Goal: Task Accomplishment & Management: Complete application form

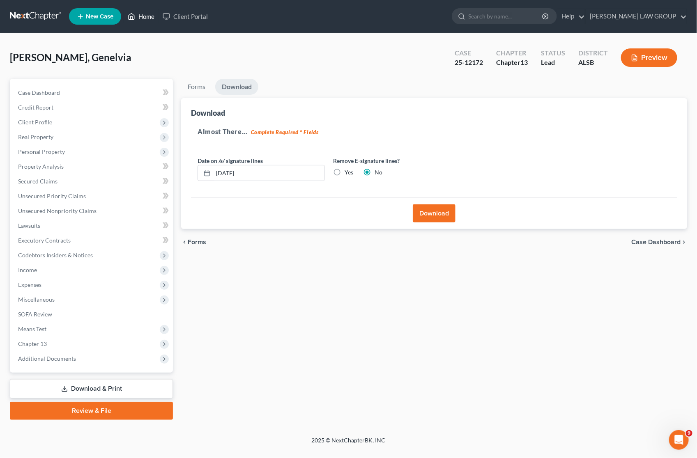
click at [146, 13] on link "Home" at bounding box center [141, 16] width 35 height 15
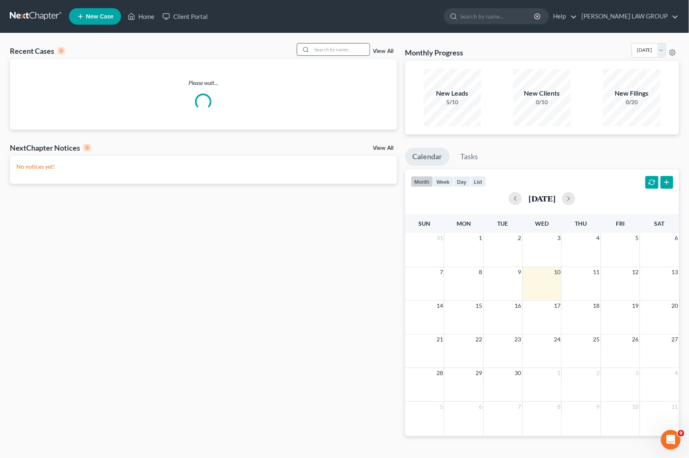
click at [326, 50] on input "search" at bounding box center [340, 50] width 57 height 12
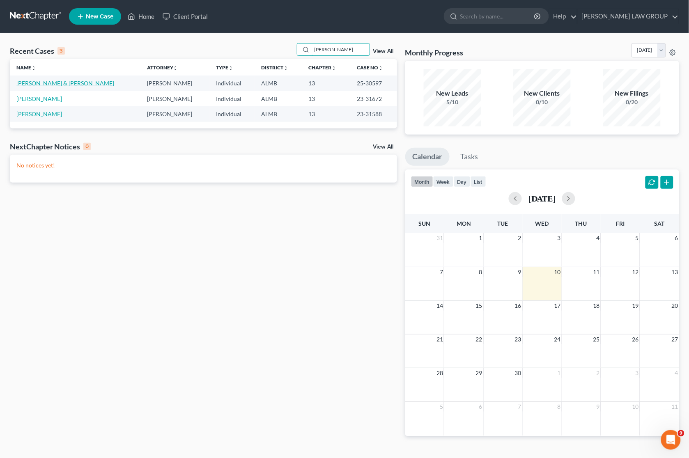
type input "[PERSON_NAME]"
click at [35, 83] on link "[PERSON_NAME] & [PERSON_NAME]" at bounding box center [65, 83] width 98 height 7
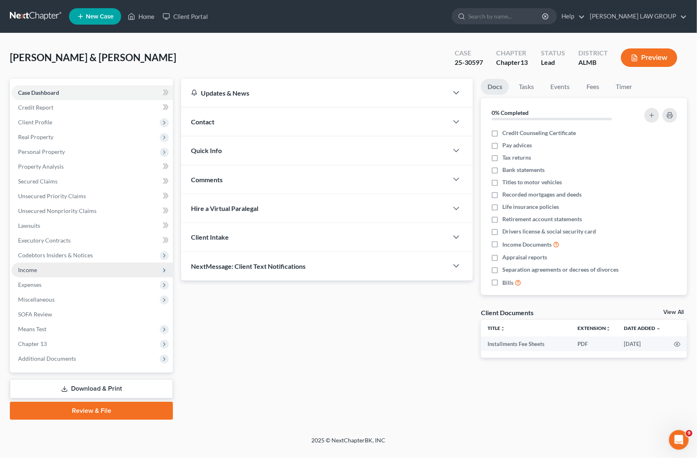
click at [37, 274] on span "Income" at bounding box center [91, 270] width 161 height 15
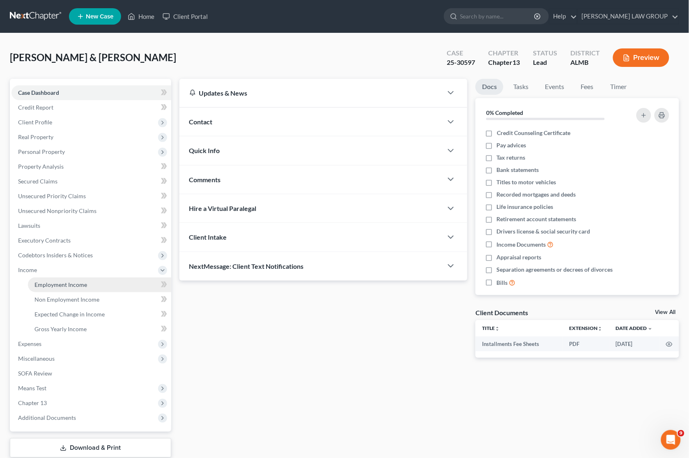
click at [77, 289] on link "Employment Income" at bounding box center [99, 285] width 143 height 15
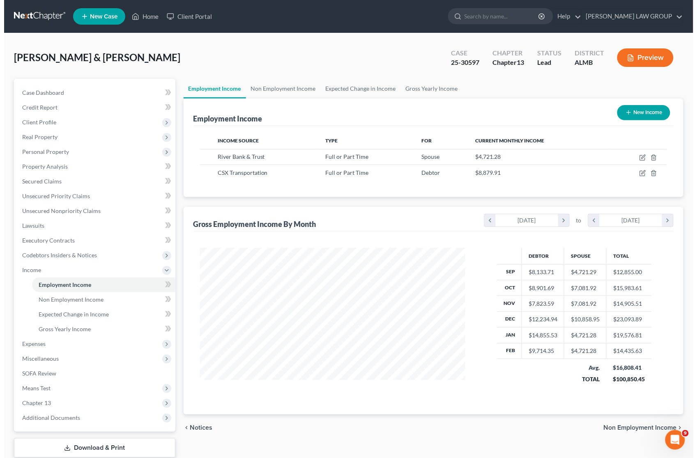
scroll to position [148, 282]
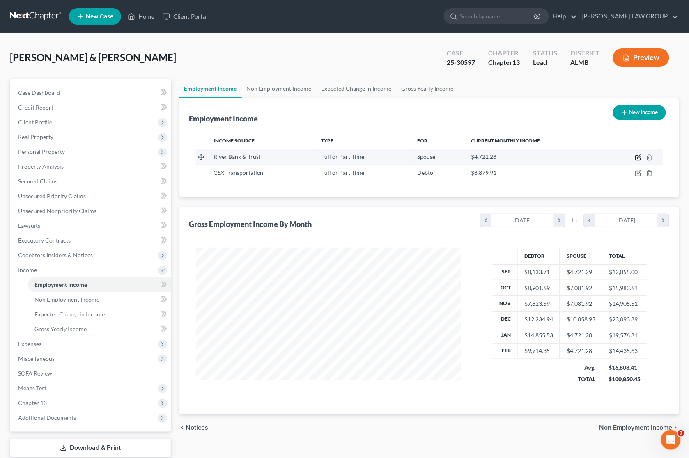
click at [637, 157] on icon "button" at bounding box center [638, 157] width 7 height 7
select select "0"
select select "1"
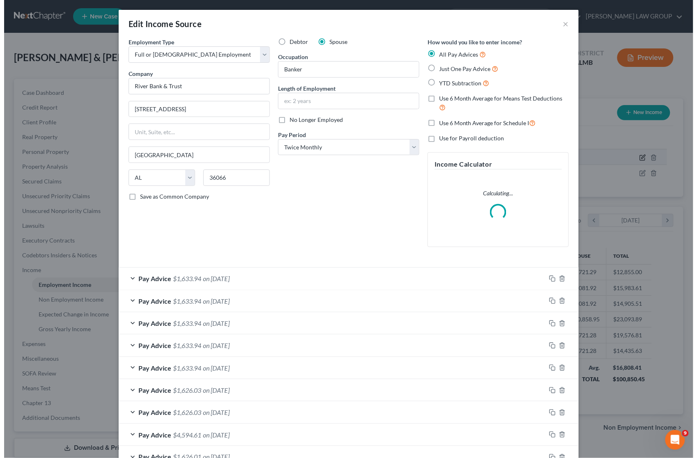
scroll to position [148, 286]
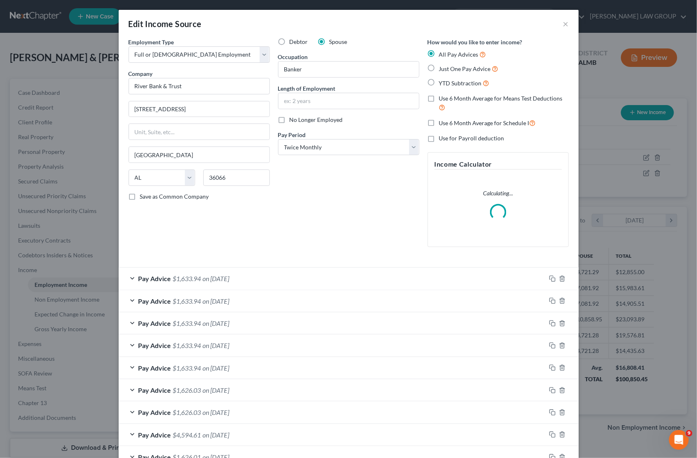
click at [290, 122] on label "No Longer Employed" at bounding box center [316, 120] width 53 height 8
click at [293, 121] on input "No Longer Employed" at bounding box center [295, 118] width 5 height 5
checkbox input "true"
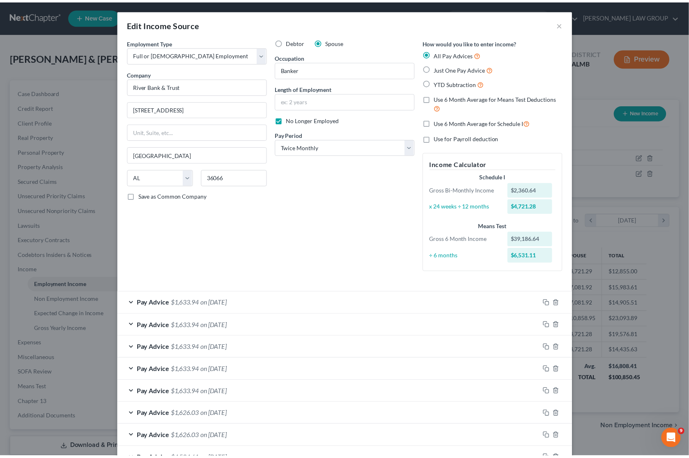
scroll to position [238, 0]
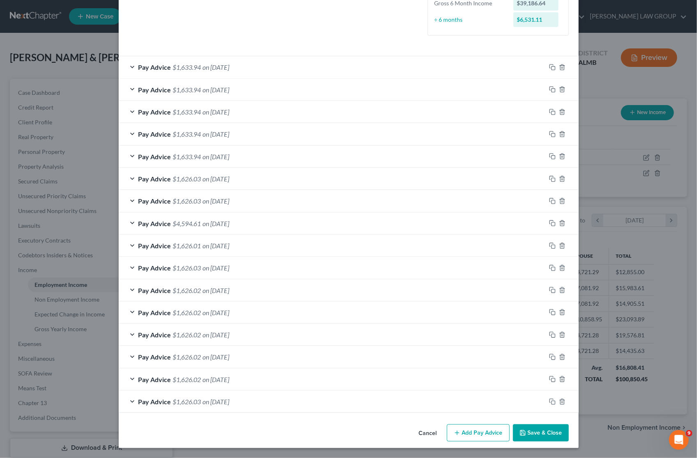
click at [536, 430] on button "Save & Close" at bounding box center [541, 433] width 56 height 17
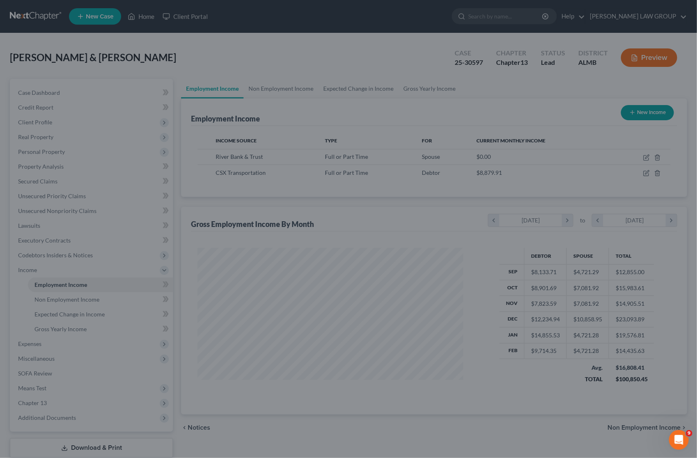
scroll to position [410540, 410406]
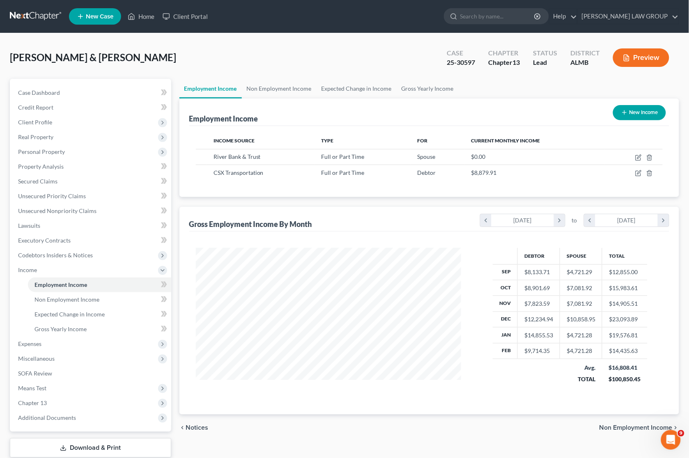
click at [654, 111] on button "New Income" at bounding box center [639, 112] width 53 height 15
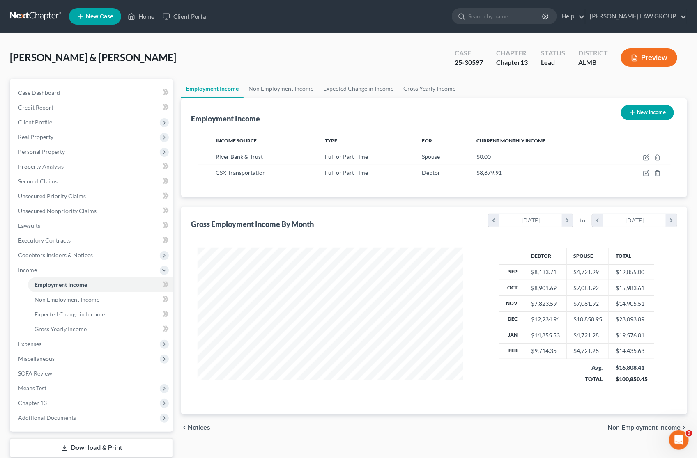
select select "0"
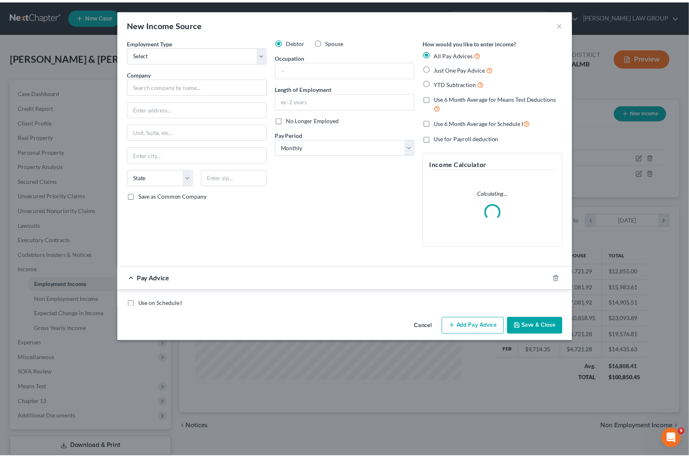
scroll to position [148, 286]
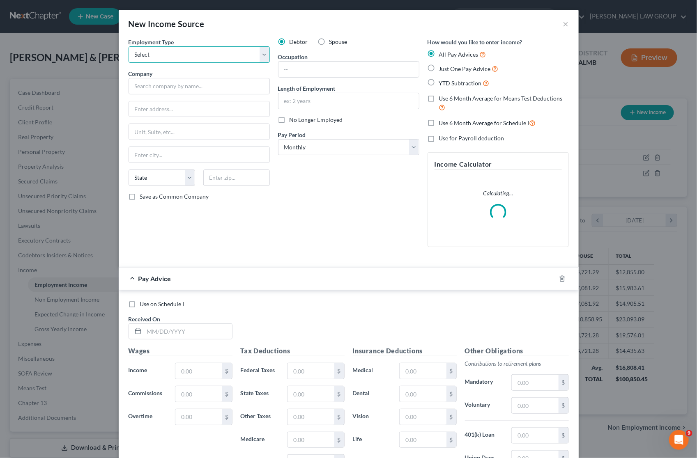
click at [182, 57] on select "Select Full or [DEMOGRAPHIC_DATA] Employment Self Employment" at bounding box center [199, 54] width 141 height 16
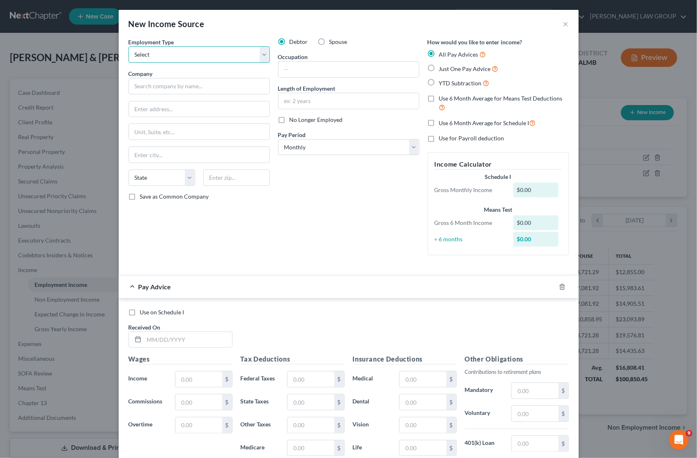
select select "1"
click at [129, 46] on select "Select Full or [DEMOGRAPHIC_DATA] Employment Self Employment" at bounding box center [199, 54] width 141 height 16
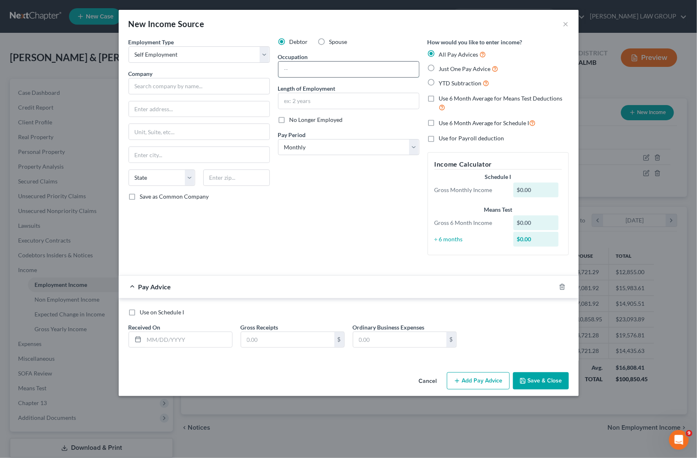
click at [326, 69] on input "text" at bounding box center [348, 70] width 140 height 16
type input "[PERSON_NAME]"
click at [322, 97] on input "text" at bounding box center [348, 101] width 140 height 16
type input "Newly Started"
click at [140, 311] on label "Use on Schedule I" at bounding box center [162, 312] width 44 height 8
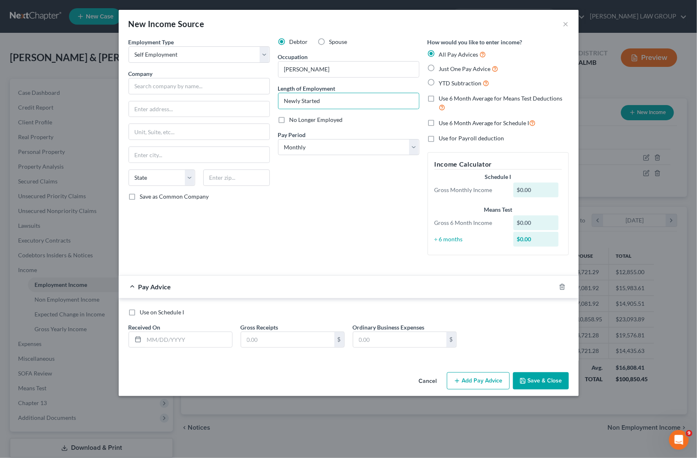
click at [143, 311] on input "Use on Schedule I" at bounding box center [145, 310] width 5 height 5
checkbox input "true"
click at [208, 339] on input "text" at bounding box center [188, 340] width 88 height 16
type input "[DATE]"
click at [287, 341] on input "text" at bounding box center [287, 340] width 93 height 16
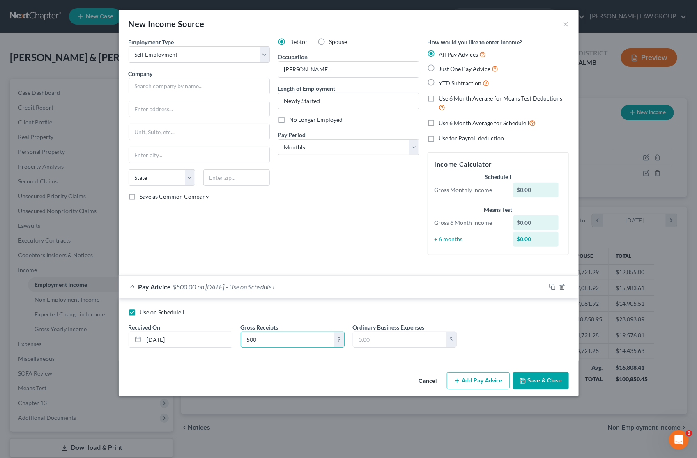
type input "500"
click at [541, 381] on button "Save & Close" at bounding box center [541, 380] width 56 height 17
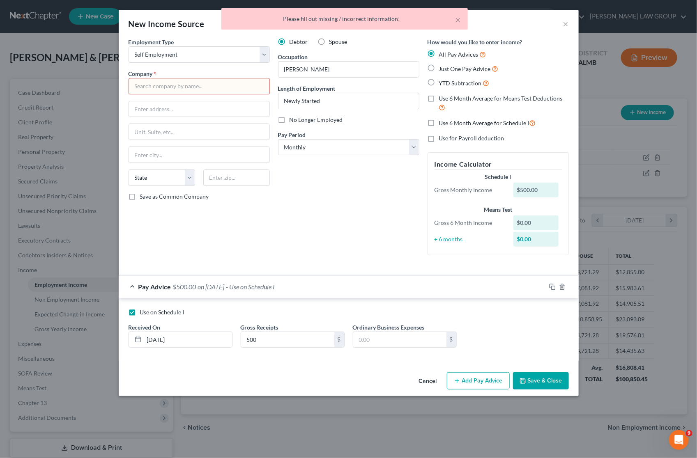
click at [177, 85] on input "text" at bounding box center [199, 86] width 141 height 16
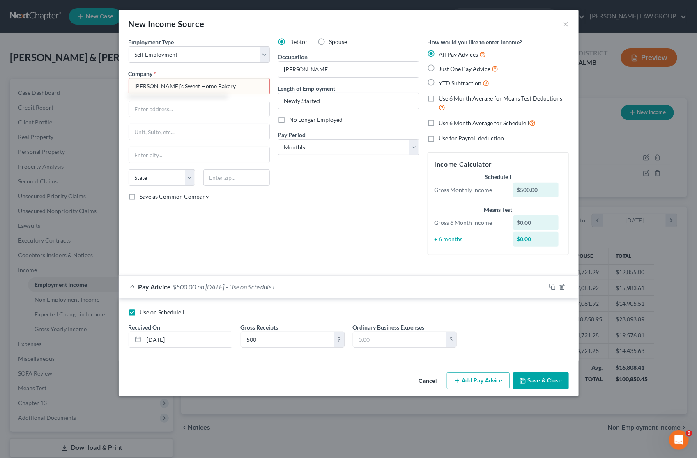
type input "[PERSON_NAME]'s Sweet Home Bakery"
click at [312, 184] on div "Debtor Spouse Occupation [PERSON_NAME] Length of Employment Newly Started No Lo…" at bounding box center [348, 150] width 149 height 224
click at [535, 378] on button "Save & Close" at bounding box center [541, 380] width 56 height 17
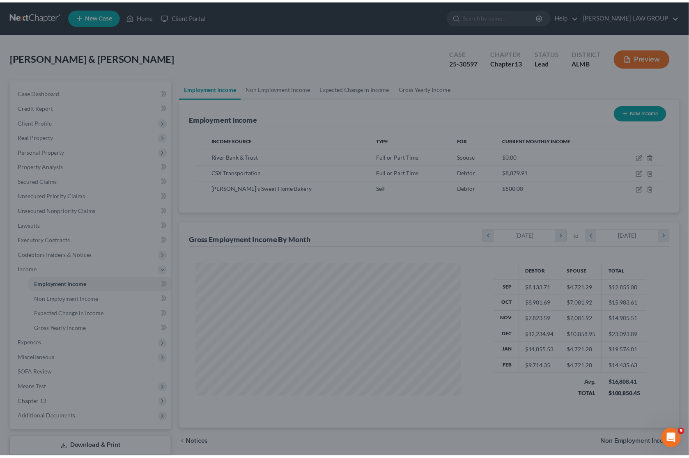
scroll to position [410540, 410406]
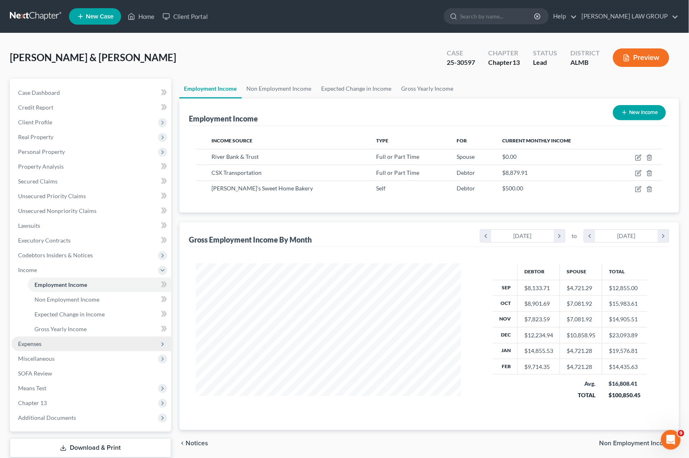
click at [61, 342] on span "Expenses" at bounding box center [91, 344] width 160 height 15
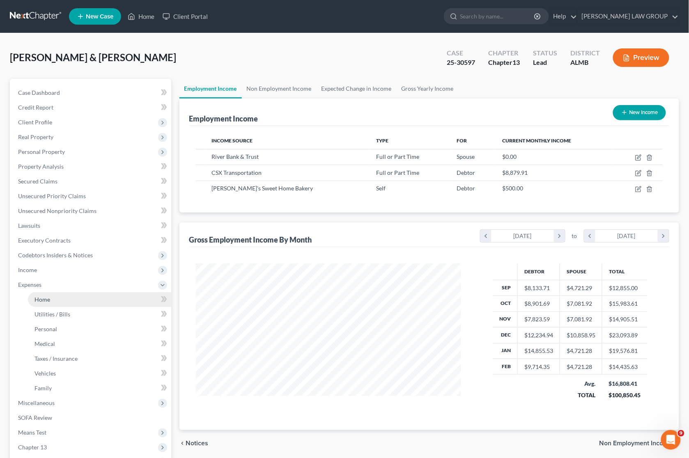
click at [56, 300] on link "Home" at bounding box center [99, 299] width 143 height 15
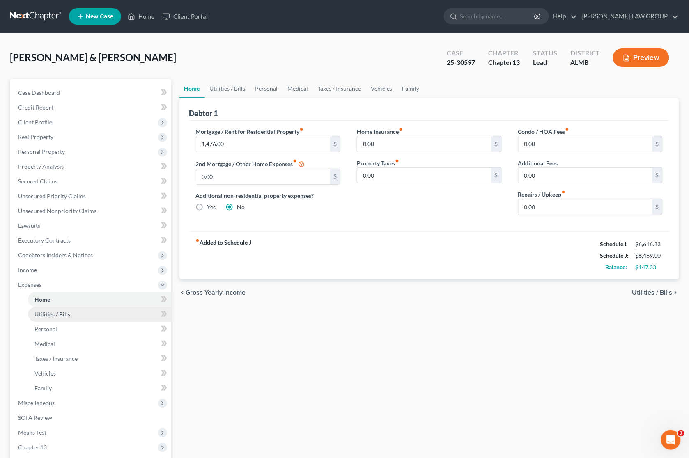
click at [89, 315] on link "Utilities / Bills" at bounding box center [99, 314] width 143 height 15
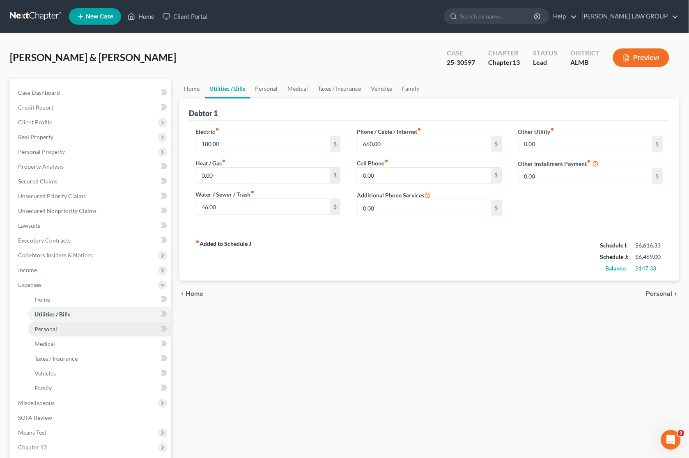
click at [87, 326] on link "Personal" at bounding box center [99, 329] width 143 height 15
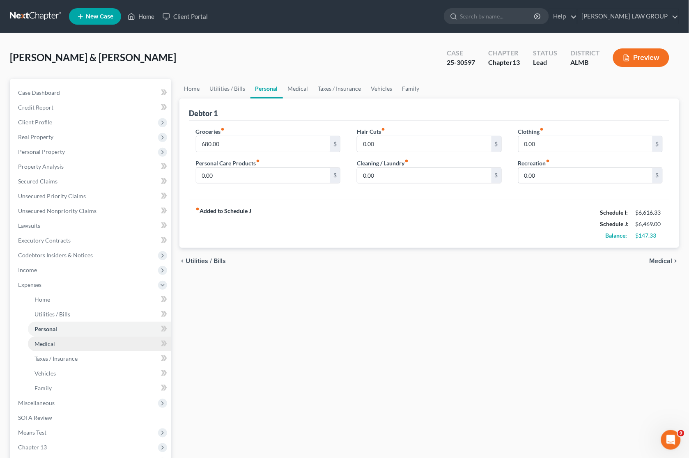
click at [82, 342] on link "Medical" at bounding box center [99, 344] width 143 height 15
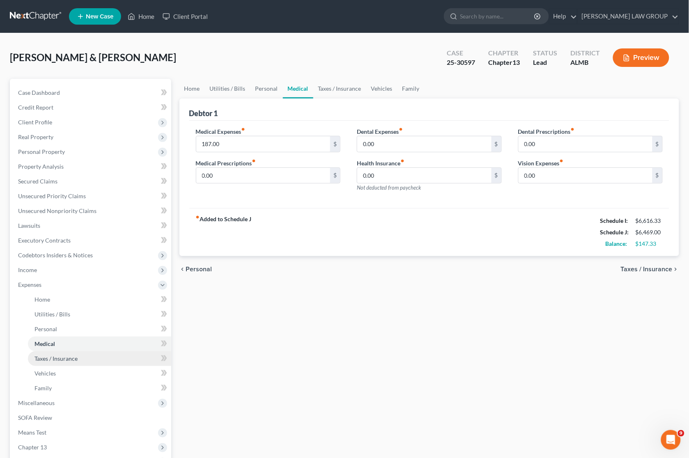
click at [77, 362] on link "Taxes / Insurance" at bounding box center [99, 359] width 143 height 15
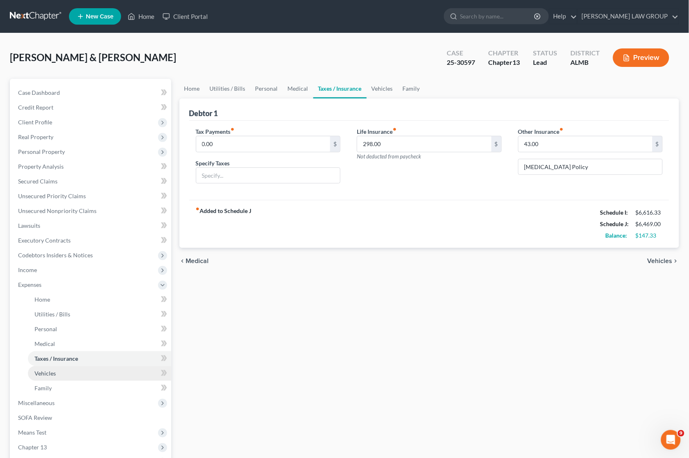
click at [72, 378] on link "Vehicles" at bounding box center [99, 373] width 143 height 15
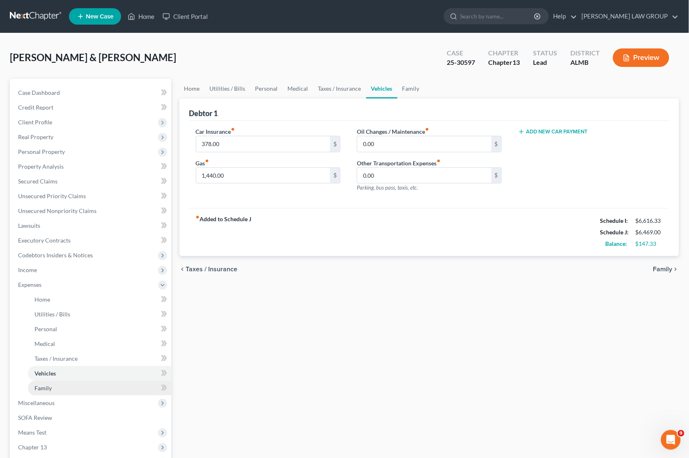
click at [75, 391] on link "Family" at bounding box center [99, 388] width 143 height 15
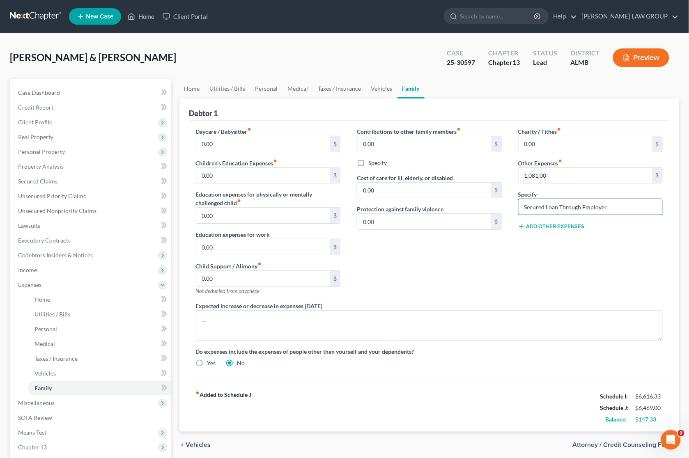
click at [619, 209] on input "Secured Loan Through Employer" at bounding box center [591, 207] width 144 height 16
drag, startPoint x: 619, startPoint y: 209, endPoint x: 422, endPoint y: 211, distance: 197.5
click at [422, 211] on div "Daycare / Babysitter fiber_manual_record 0.00 $ Children's Education Expenses f…" at bounding box center [430, 250] width 484 height 247
click at [559, 171] on input "1,081.00" at bounding box center [586, 176] width 134 height 16
click at [543, 255] on div "Charity / Tithes fiber_manual_record 0.00 $ Other Expenses fiber_manual_record …" at bounding box center [590, 214] width 161 height 175
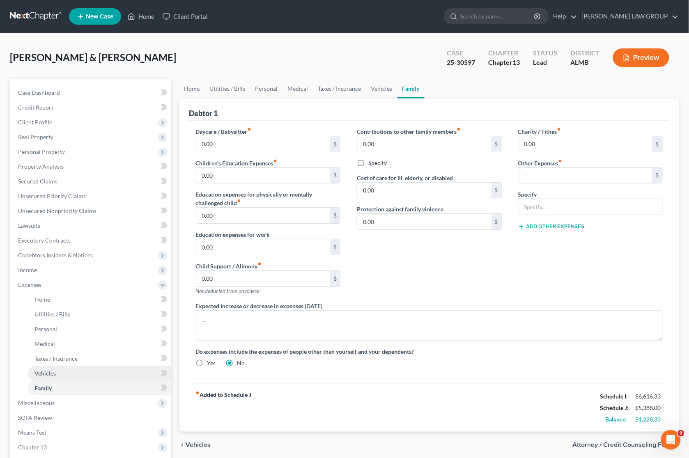
click at [56, 372] on link "Vehicles" at bounding box center [99, 373] width 143 height 15
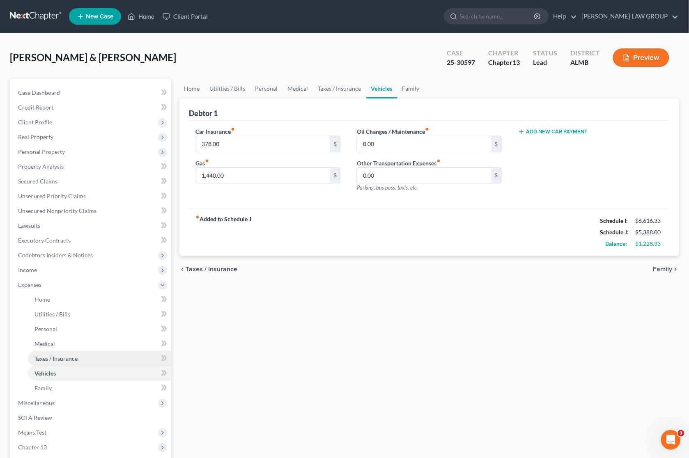
click at [55, 356] on span "Taxes / Insurance" at bounding box center [55, 358] width 43 height 7
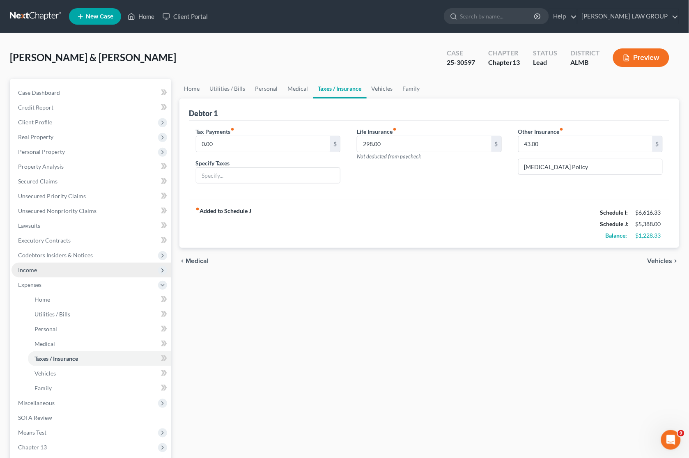
click at [39, 276] on span "Income" at bounding box center [91, 270] width 160 height 15
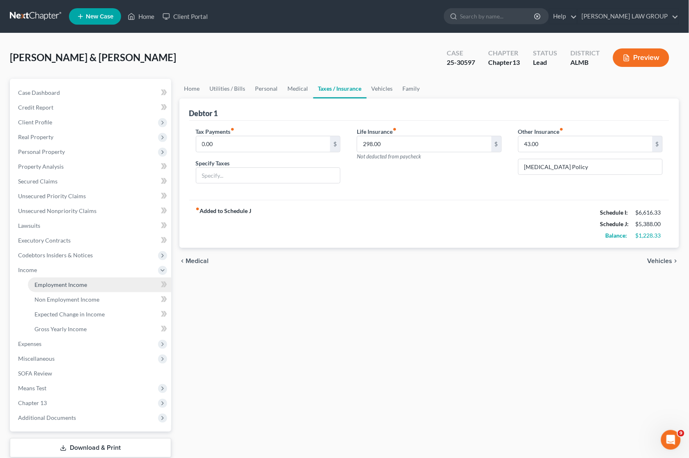
click at [48, 284] on span "Employment Income" at bounding box center [60, 284] width 53 height 7
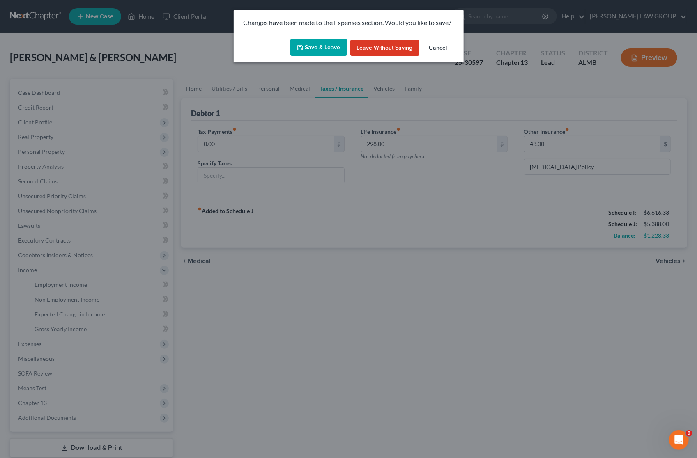
click at [315, 37] on div "Save & Leave Leave without Saving Cancel" at bounding box center [349, 49] width 230 height 27
click at [311, 48] on button "Save & Leave" at bounding box center [318, 47] width 57 height 17
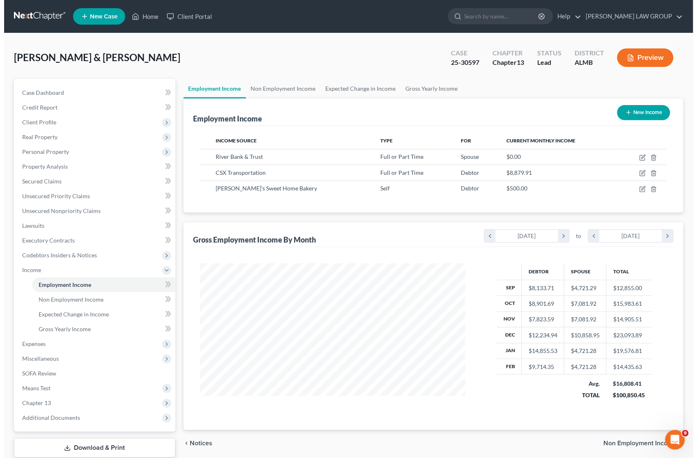
scroll to position [148, 282]
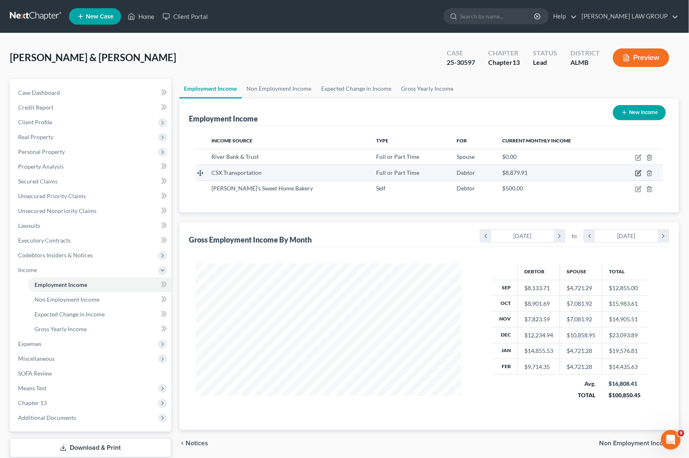
click at [637, 171] on icon "button" at bounding box center [638, 173] width 5 height 5
select select "0"
select select "2"
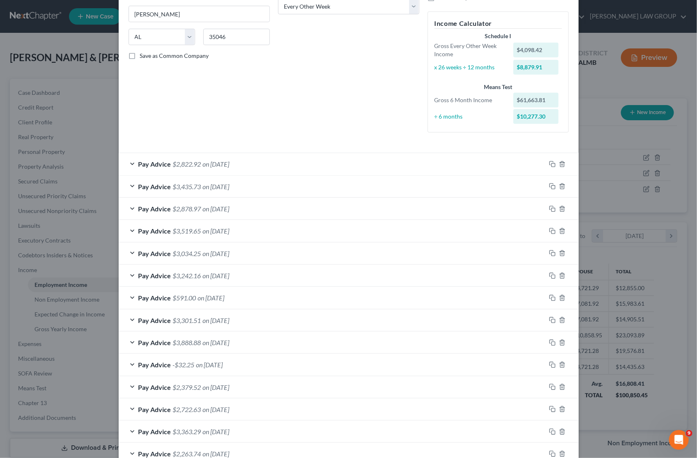
scroll to position [133, 0]
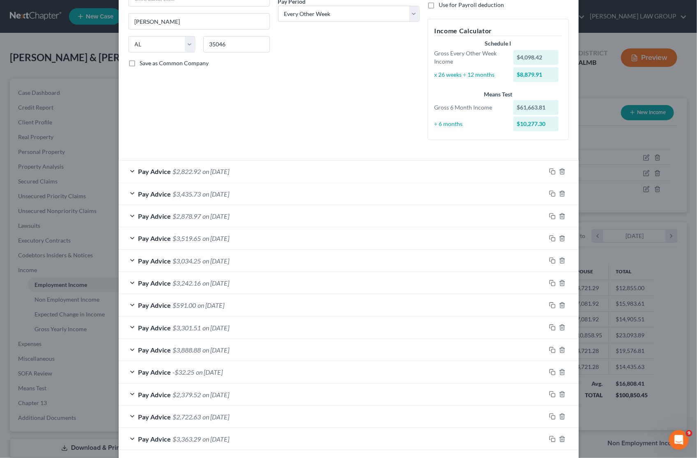
click at [440, 170] on div "Pay Advice $2,822.92 on [DATE]" at bounding box center [332, 172] width 427 height 22
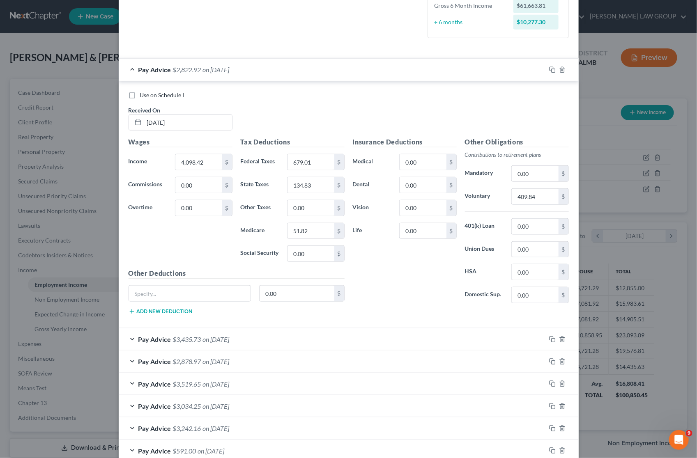
scroll to position [236, 0]
click at [140, 92] on label "Use on Schedule I" at bounding box center [162, 94] width 44 height 8
click at [143, 92] on input "Use on Schedule I" at bounding box center [145, 92] width 5 height 5
checkbox input "true"
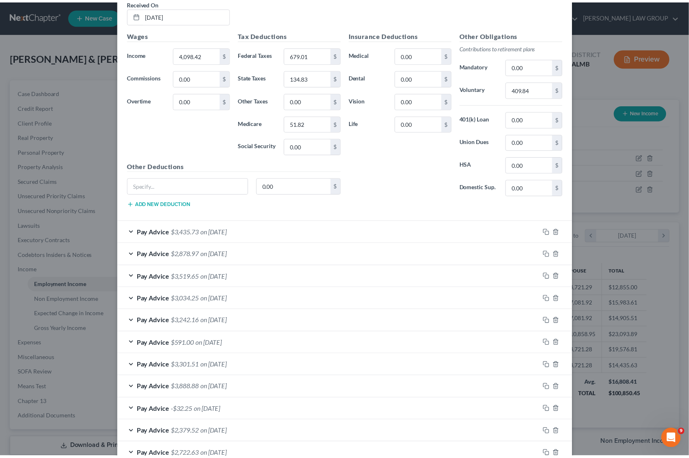
scroll to position [493, 0]
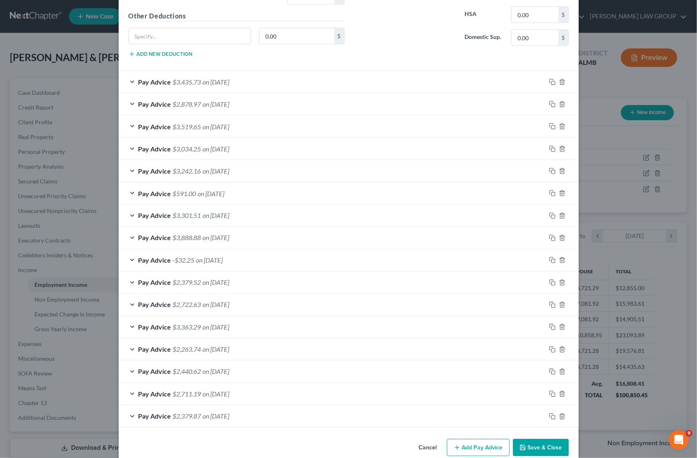
click at [543, 448] on button "Save & Close" at bounding box center [541, 447] width 56 height 17
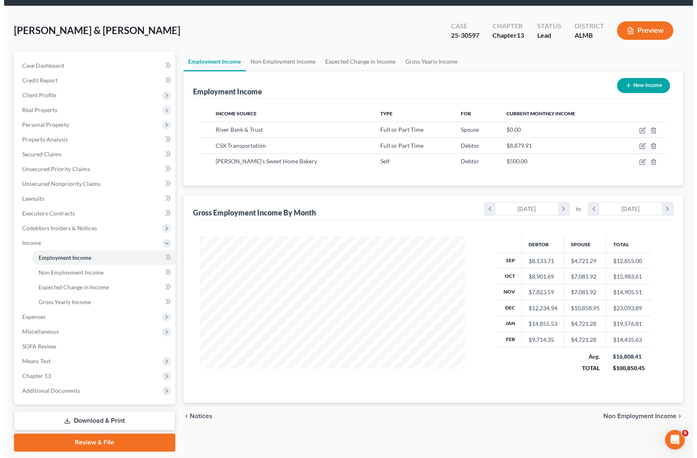
scroll to position [0, 0]
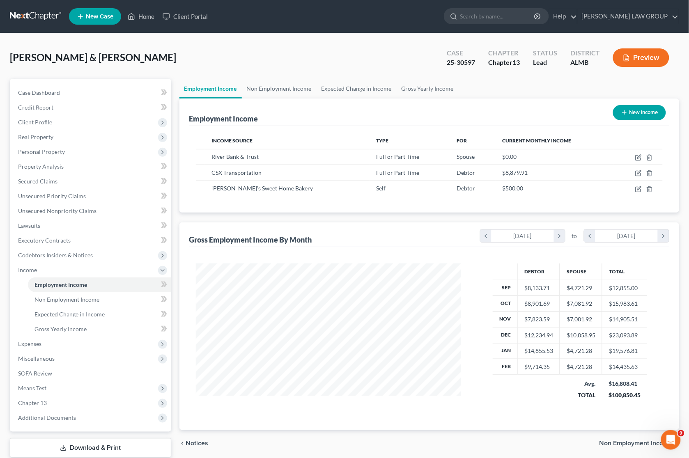
click at [646, 61] on button "Preview" at bounding box center [641, 57] width 56 height 18
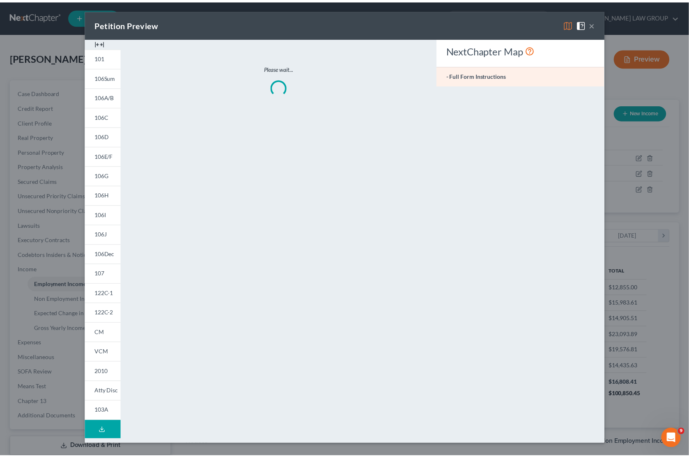
scroll to position [148, 286]
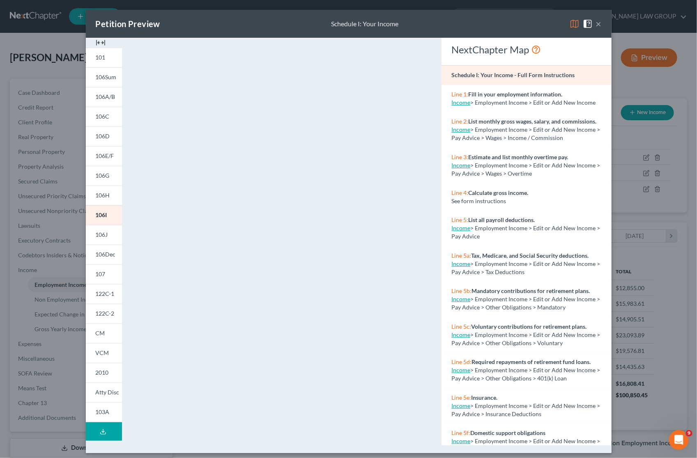
click at [596, 25] on button "×" at bounding box center [599, 24] width 6 height 10
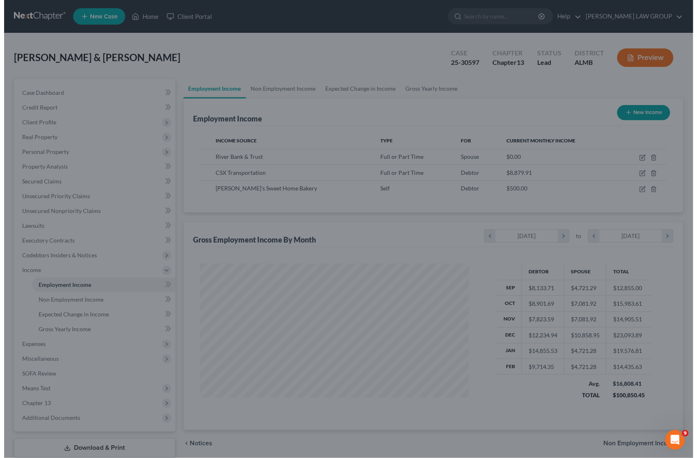
scroll to position [410540, 410406]
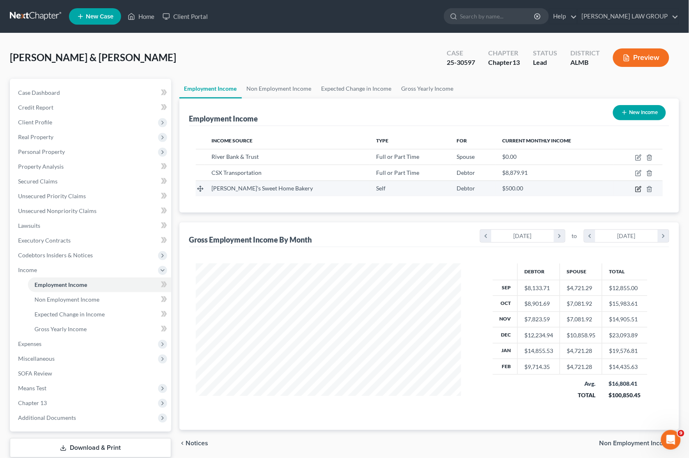
click at [637, 188] on icon "button" at bounding box center [638, 189] width 7 height 7
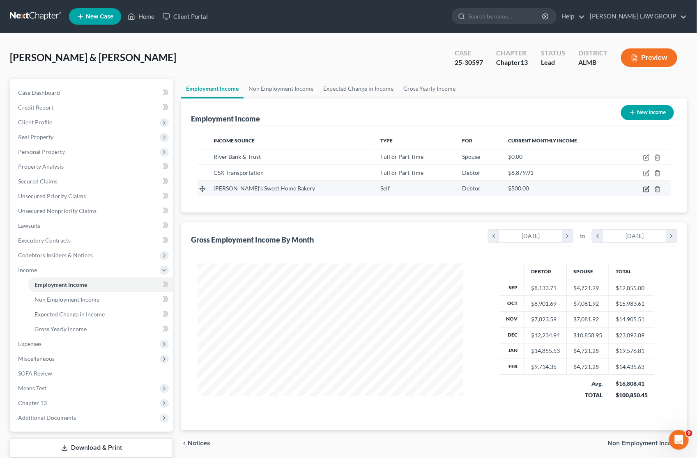
select select "1"
select select "0"
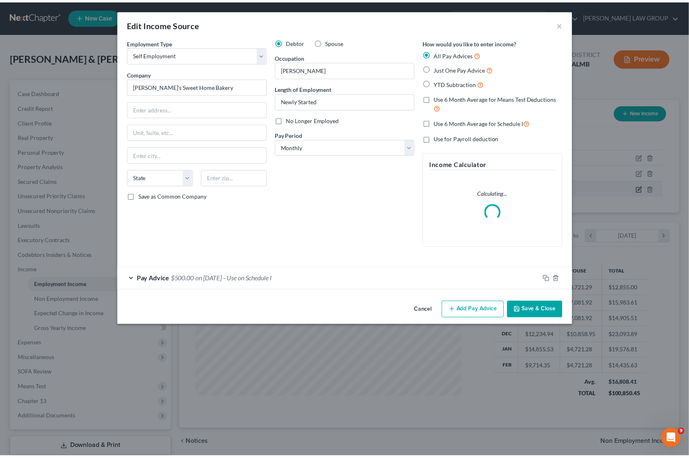
scroll to position [148, 286]
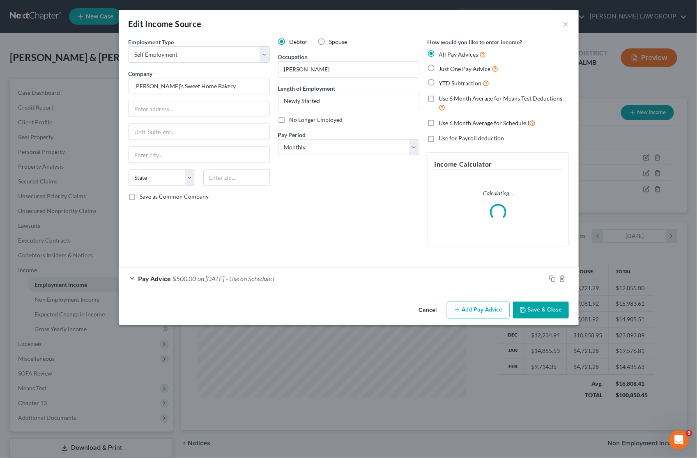
click at [329, 43] on label "Spouse" at bounding box center [338, 42] width 18 height 8
click at [333, 43] on input "Spouse" at bounding box center [335, 40] width 5 height 5
radio input "true"
click at [541, 308] on button "Save & Close" at bounding box center [541, 310] width 56 height 17
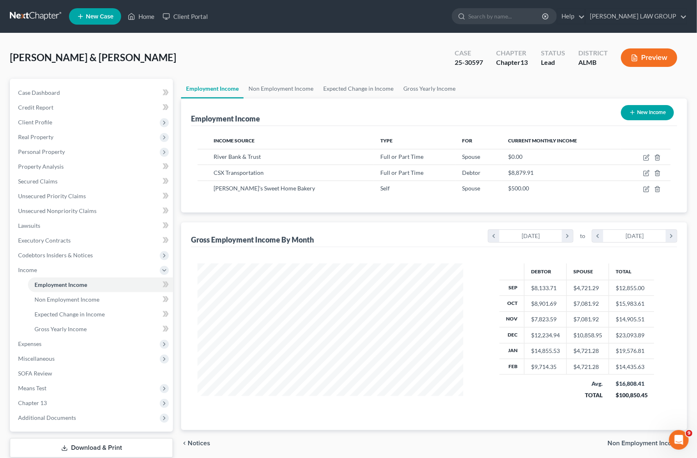
scroll to position [410540, 410406]
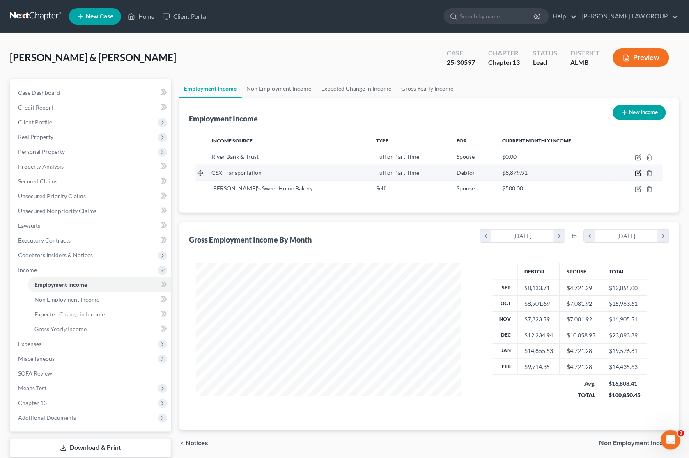
click at [637, 171] on icon "button" at bounding box center [638, 173] width 7 height 7
select select "0"
select select "2"
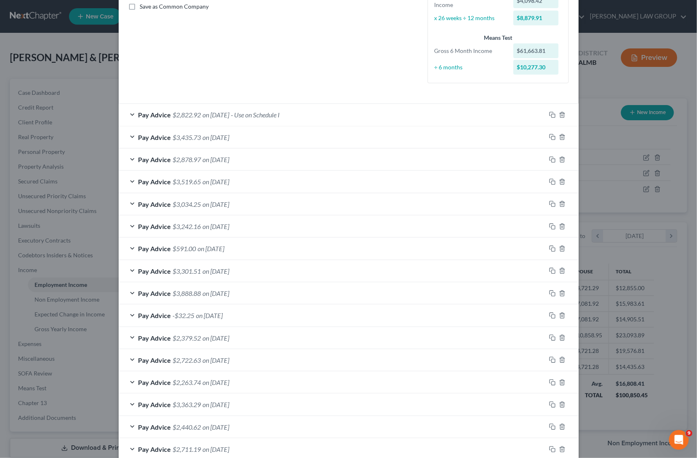
scroll to position [205, 0]
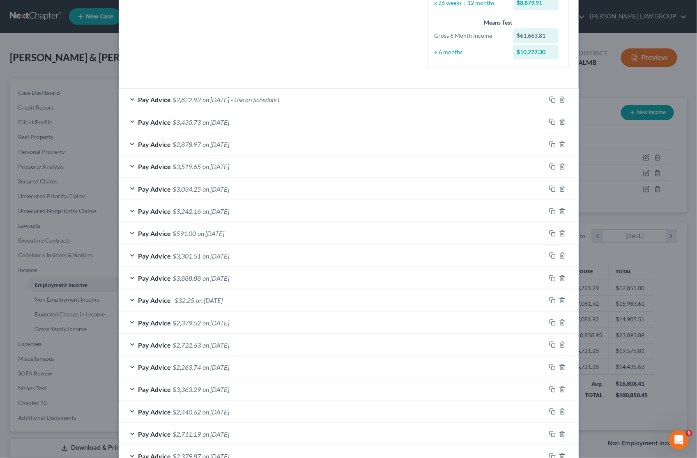
click at [294, 321] on div "Pay Advice $2,379.52 on [DATE]" at bounding box center [332, 323] width 427 height 22
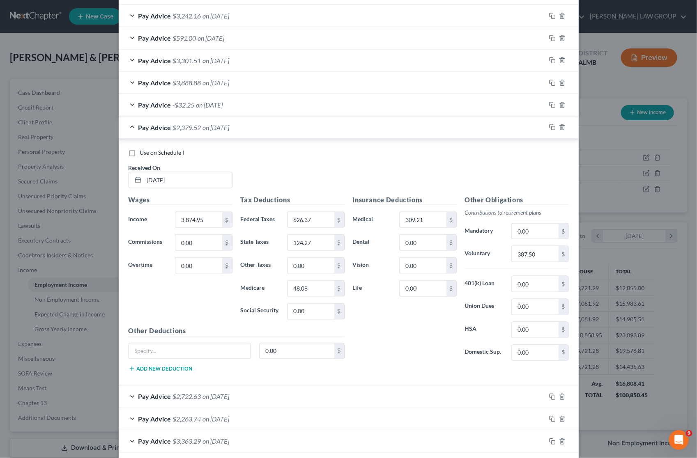
scroll to position [411, 0]
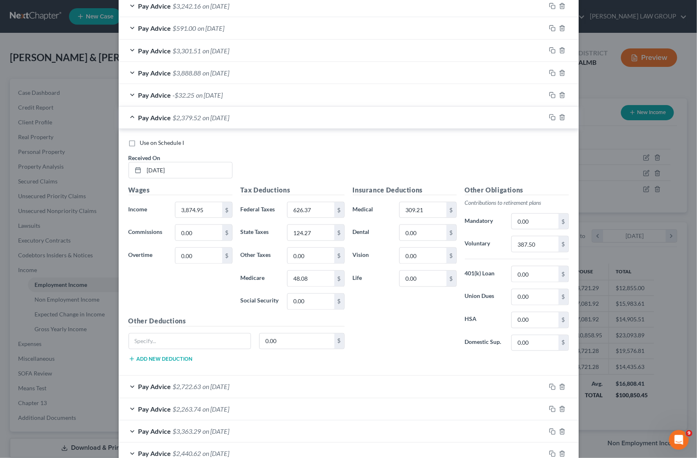
click at [140, 146] on span "Use on Schedule I" at bounding box center [162, 142] width 44 height 7
click at [143, 144] on input "Use on Schedule I" at bounding box center [145, 141] width 5 height 5
checkbox input "true"
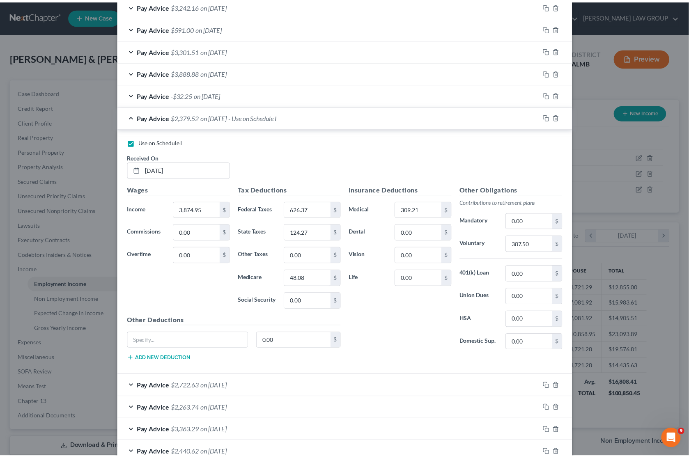
scroll to position [511, 0]
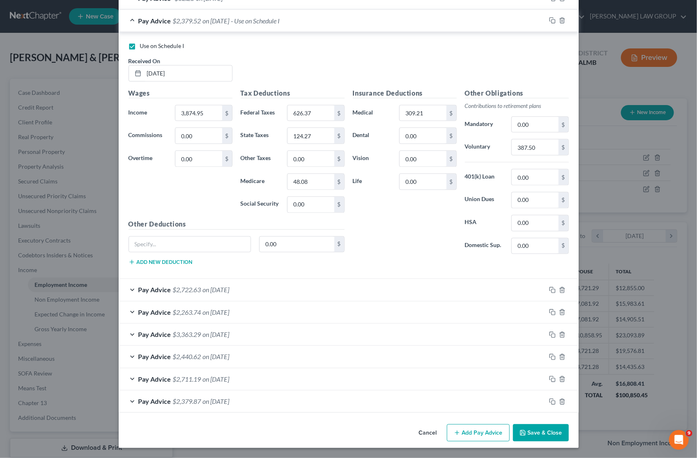
click at [533, 434] on button "Save & Close" at bounding box center [541, 433] width 56 height 17
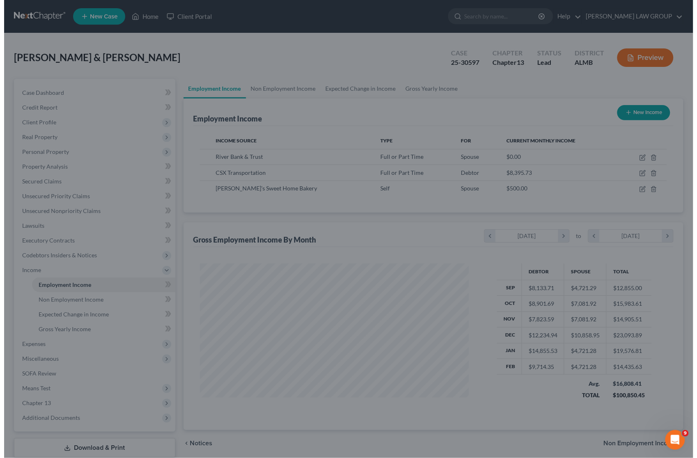
scroll to position [410540, 410406]
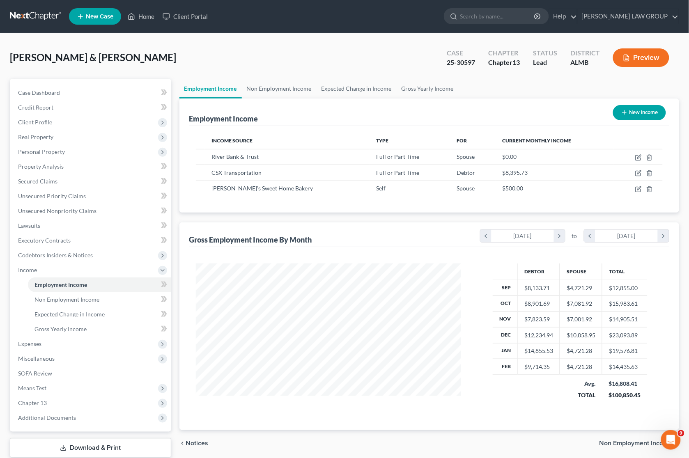
click at [639, 60] on button "Preview" at bounding box center [641, 57] width 56 height 18
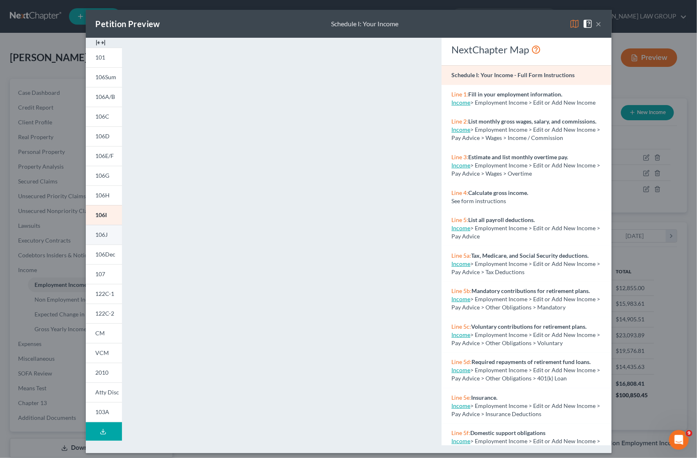
click at [103, 237] on span "106J" at bounding box center [102, 234] width 12 height 7
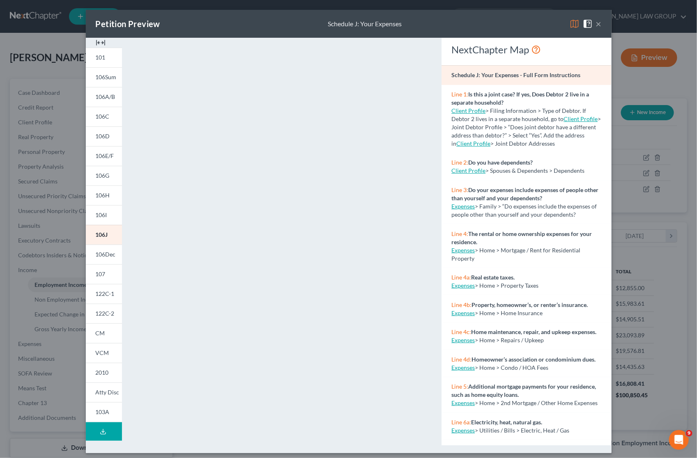
click at [596, 24] on button "×" at bounding box center [599, 24] width 6 height 10
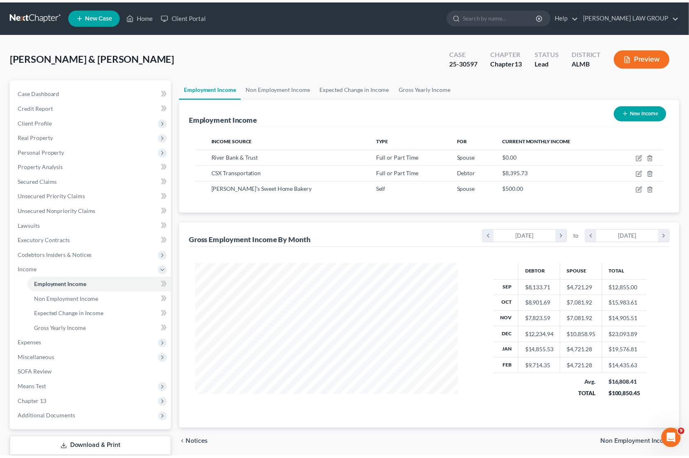
scroll to position [410540, 410406]
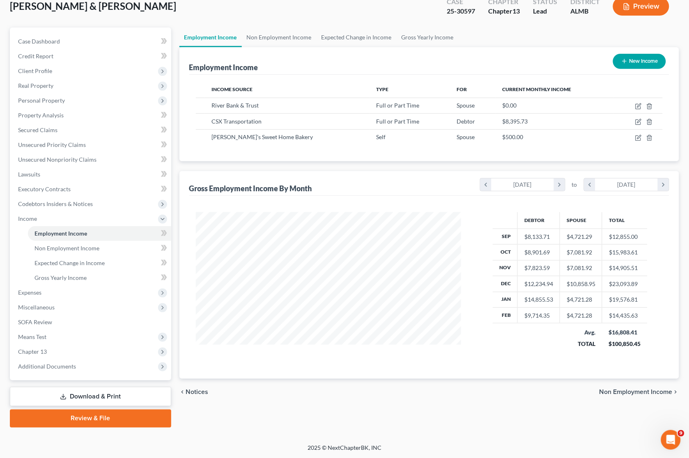
click at [111, 400] on link "Download & Print" at bounding box center [90, 396] width 161 height 19
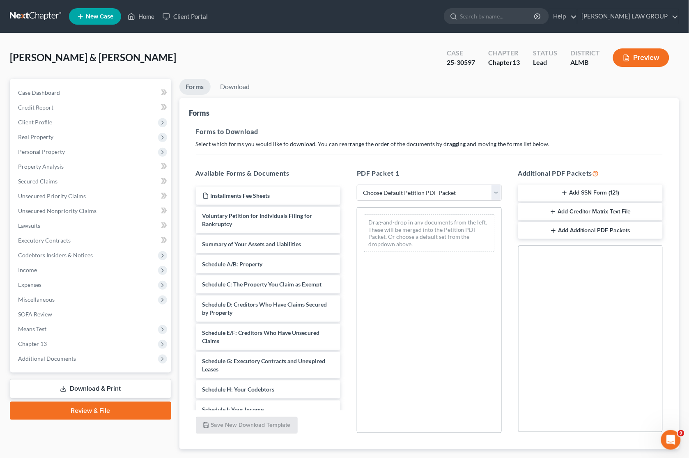
click at [388, 192] on select "Choose Default Petition PDF Packet Complete Bankruptcy Petition (all forms and …" at bounding box center [429, 193] width 145 height 16
select select "2"
click at [357, 185] on select "Choose Default Petition PDF Packet Complete Bankruptcy Petition (all forms and …" at bounding box center [429, 193] width 145 height 16
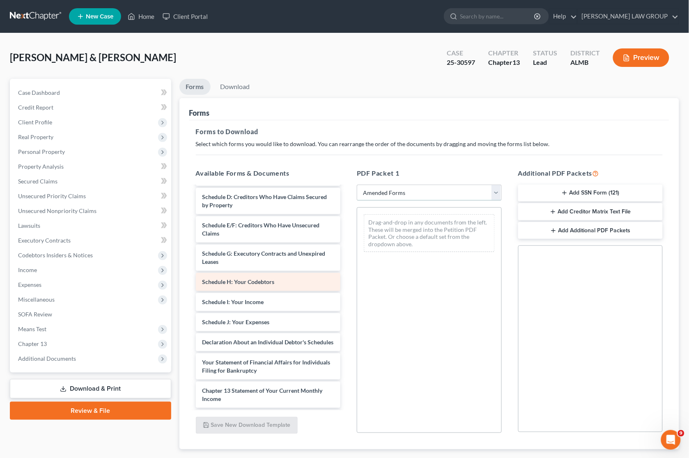
scroll to position [103, 0]
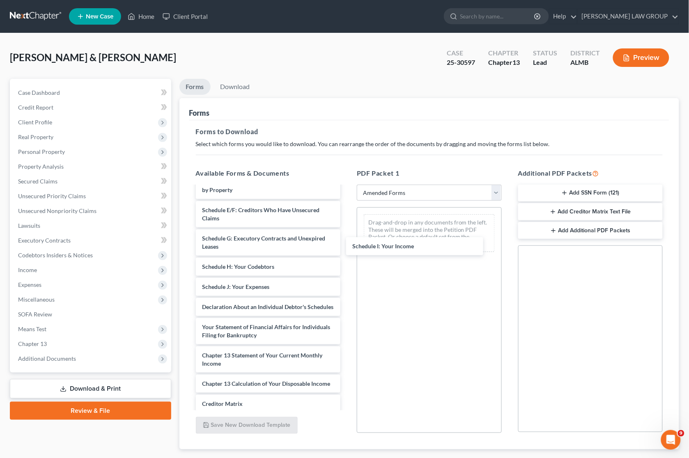
drag, startPoint x: 263, startPoint y: 287, endPoint x: 409, endPoint y: 245, distance: 152.4
click at [347, 241] on div "Schedule I: Your Income Voluntary Petition for Individuals Filing for Bankruptc…" at bounding box center [268, 283] width 158 height 398
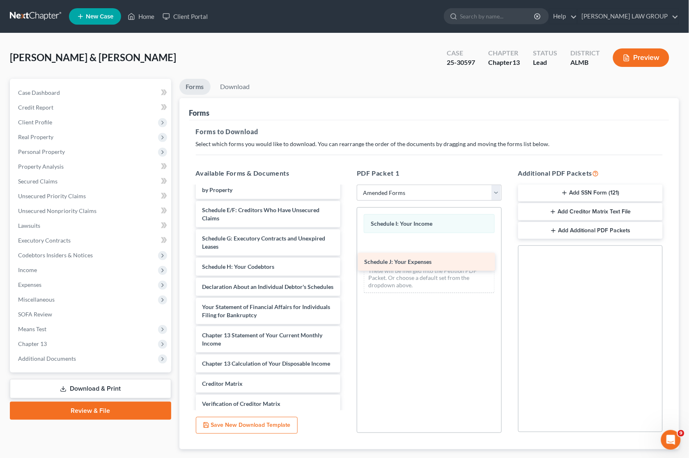
drag, startPoint x: 271, startPoint y: 290, endPoint x: 450, endPoint y: 249, distance: 183.3
click at [347, 256] on div "Schedule J: Your Expenses Voluntary Petition for Individuals Filing for Bankrup…" at bounding box center [268, 272] width 158 height 377
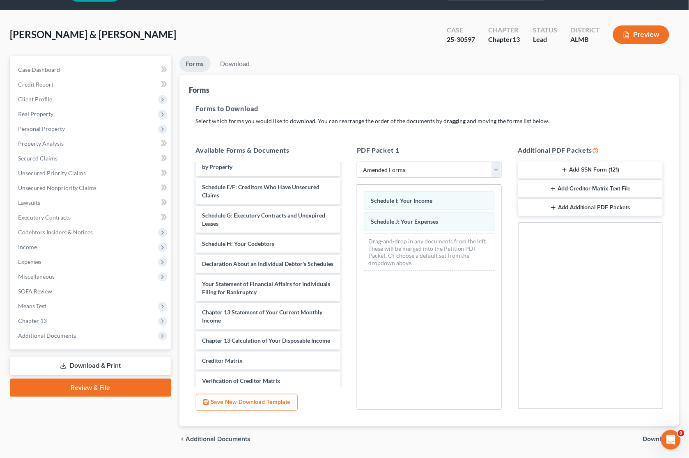
scroll to position [48, 0]
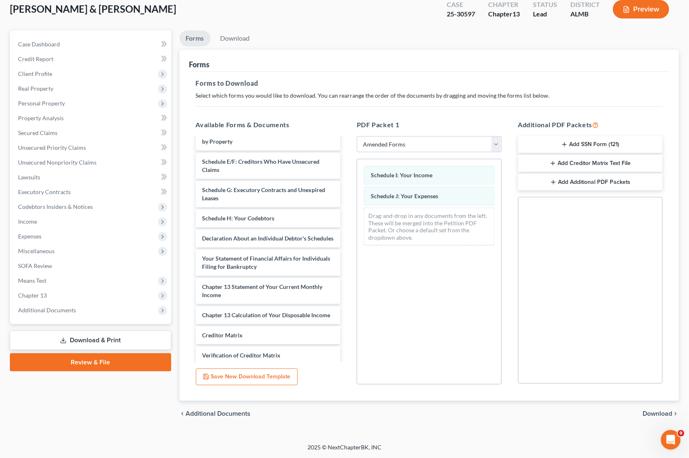
click at [659, 411] on span "Download" at bounding box center [658, 414] width 30 height 7
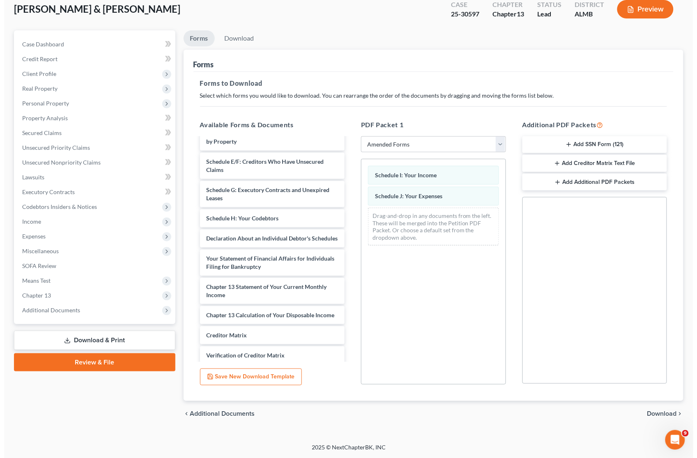
scroll to position [0, 0]
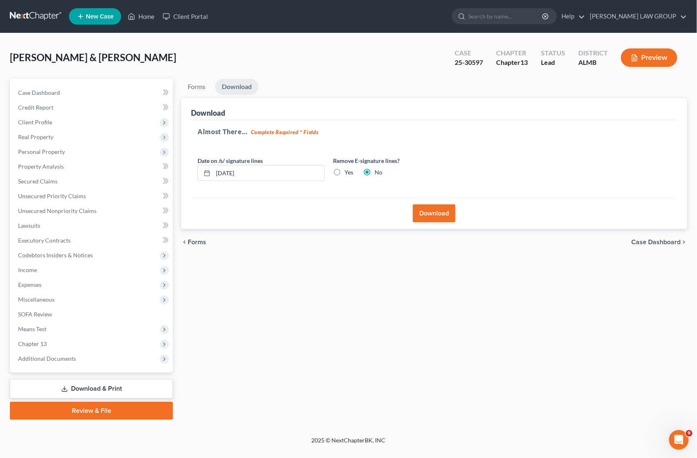
click at [431, 214] on button "Download" at bounding box center [434, 214] width 43 height 18
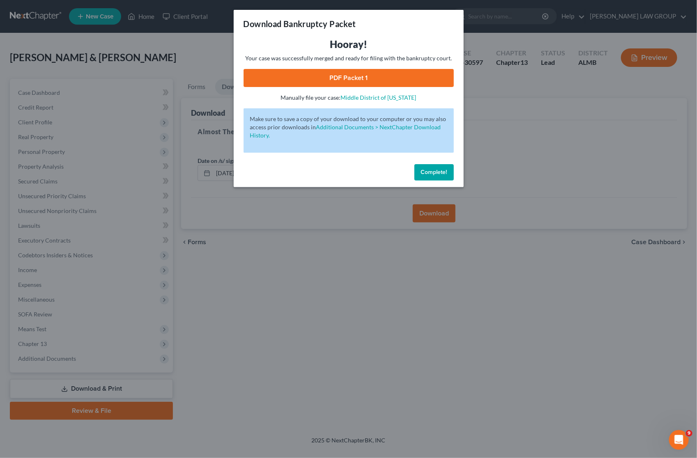
click at [372, 76] on link "PDF Packet 1" at bounding box center [349, 78] width 210 height 18
click at [500, 148] on div "Download Bankruptcy Packet Hooray! Your case was successfully merged and ready …" at bounding box center [348, 229] width 697 height 458
